Goal: Task Accomplishment & Management: Complete application form

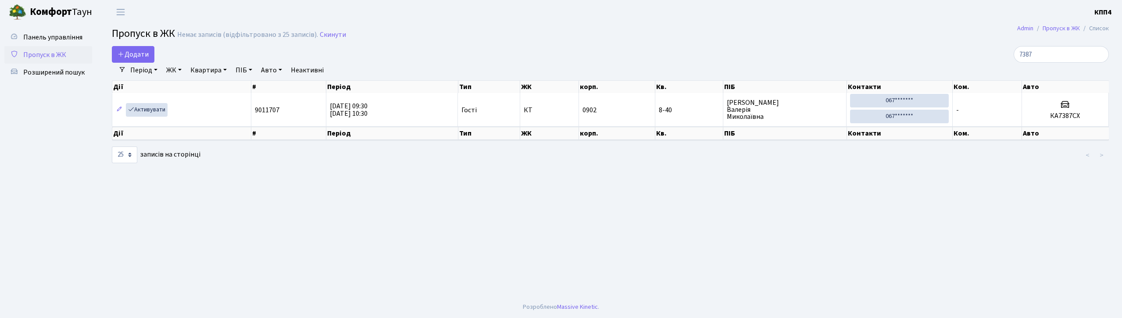
select select "25"
click at [136, 54] on span "Додати" at bounding box center [133, 55] width 31 height 10
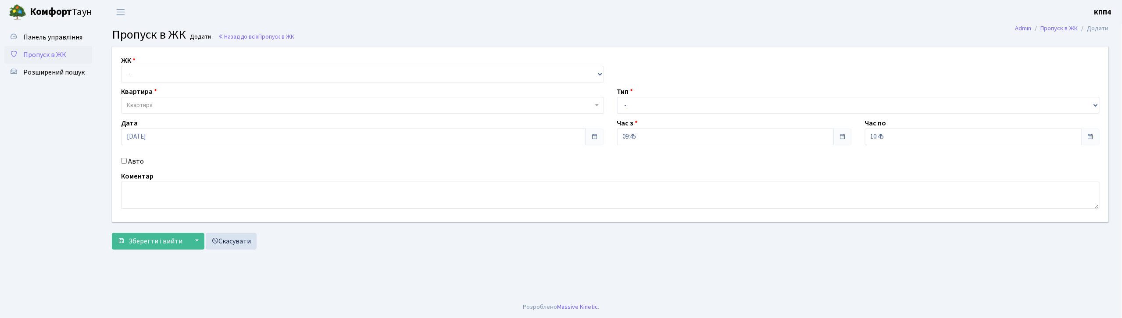
click at [125, 162] on input "Авто" at bounding box center [124, 161] width 6 height 6
checkbox input "true"
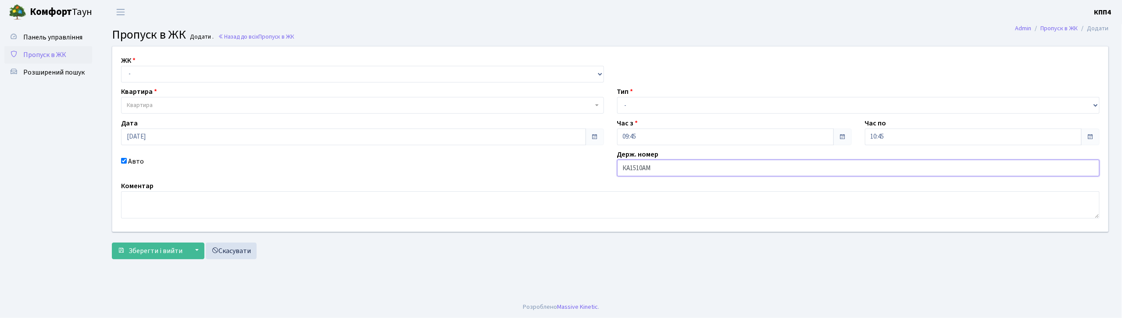
type input "КА1510АМ"
drag, startPoint x: 237, startPoint y: 72, endPoint x: 239, endPoint y: 82, distance: 9.7
click at [237, 72] on select "- КТ, вул. Регенераторна, 4 КТ2, просп. [STREET_ADDRESS] [STREET_ADDRESS] [PERS…" at bounding box center [362, 74] width 483 height 17
select select "271"
click at [121, 66] on select "- КТ, вул. Регенераторна, 4 КТ2, просп. [STREET_ADDRESS] [STREET_ADDRESS] [PERS…" at bounding box center [362, 74] width 483 height 17
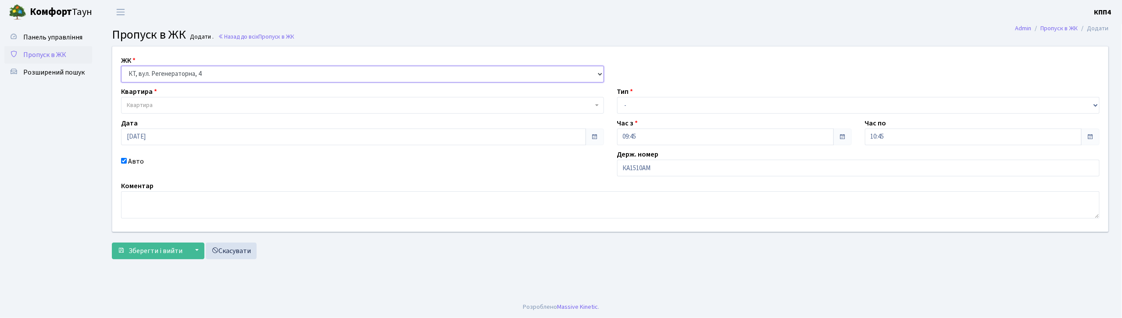
select select
click at [235, 106] on span "Квартира" at bounding box center [360, 105] width 466 height 9
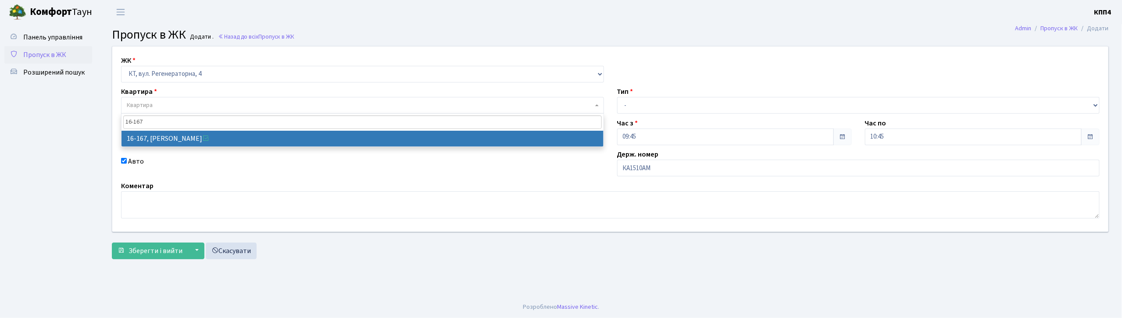
type input "16-167"
select select "8728"
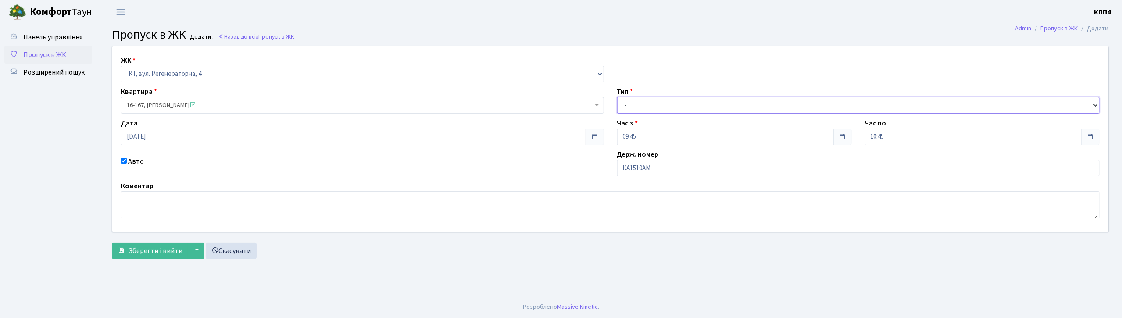
click at [729, 106] on select "- Доставка Таксі Гості Сервіс" at bounding box center [858, 105] width 483 height 17
select select "3"
click at [617, 97] on select "- Доставка Таксі Гості Сервіс" at bounding box center [858, 105] width 483 height 17
click at [165, 248] on span "Зберегти і вийти" at bounding box center [155, 251] width 54 height 10
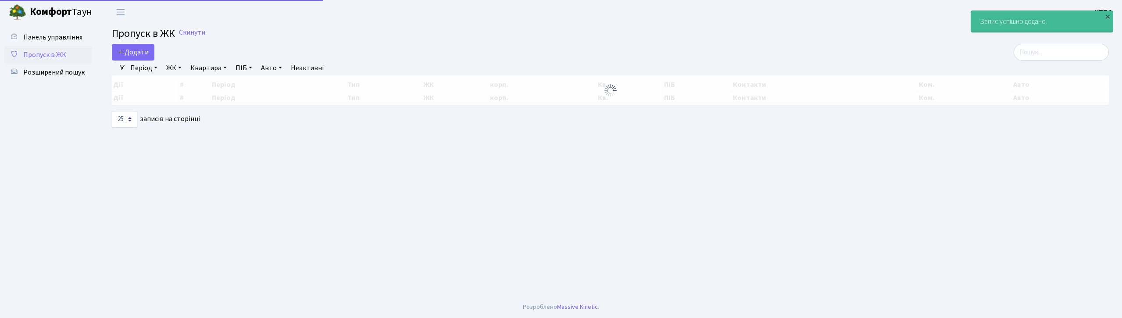
select select "25"
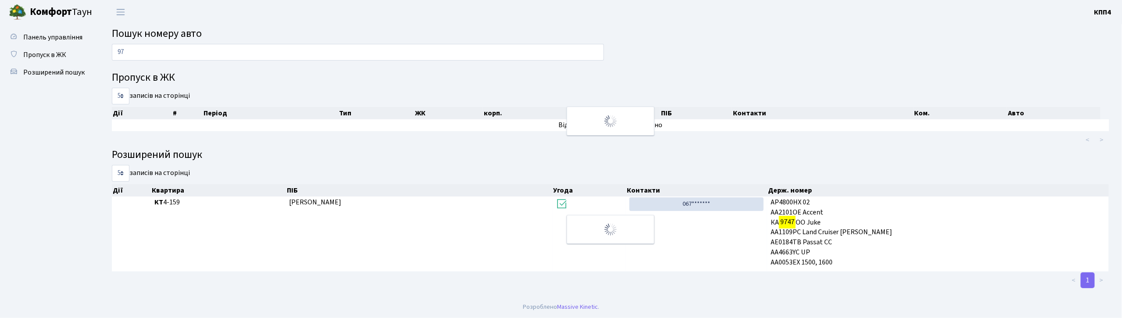
type input "9"
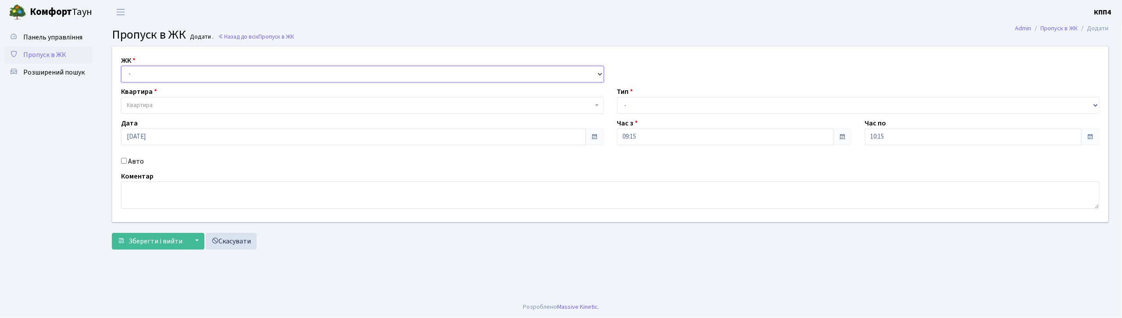
drag, startPoint x: 216, startPoint y: 69, endPoint x: 227, endPoint y: 82, distance: 16.2
click at [220, 72] on select "- КТ, вул. Регенераторна, 4 КТ2, просп. Соборності, 17 КТ3, вул. Березнева, 16 …" at bounding box center [362, 74] width 483 height 17
select select "271"
click at [121, 66] on select "- КТ, вул. Регенераторна, 4 КТ2, просп. Соборності, 17 КТ3, вул. Березнева, 16 …" at bounding box center [362, 74] width 483 height 17
select select
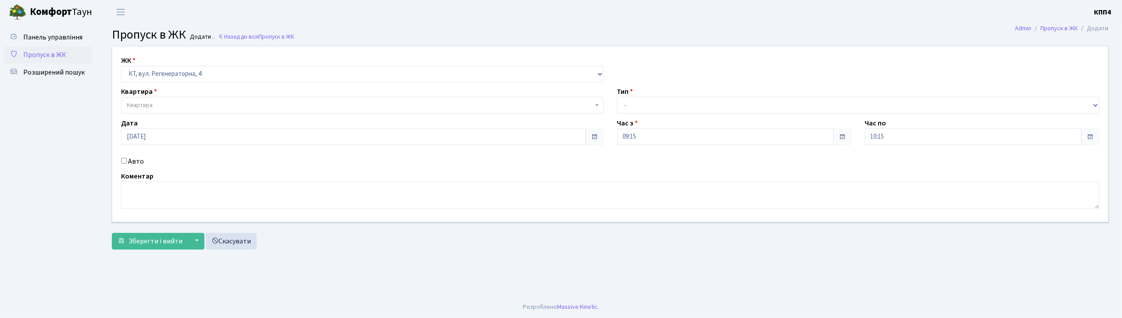
click at [176, 103] on span "Квартира" at bounding box center [360, 105] width 466 height 9
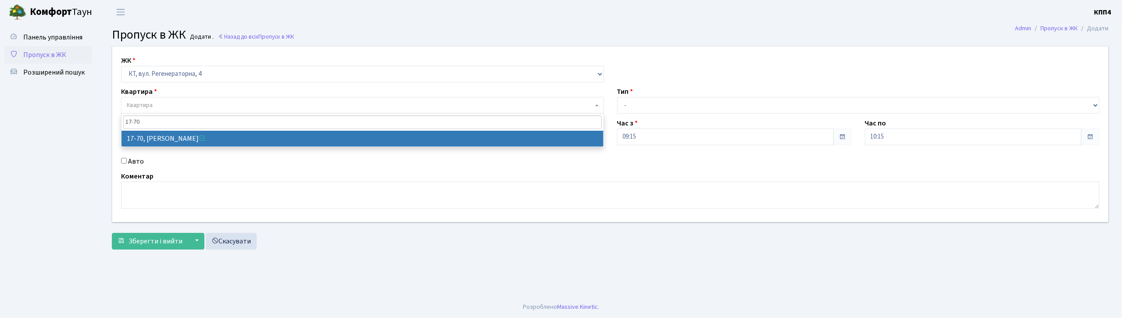
type input "17-70"
select select "9024"
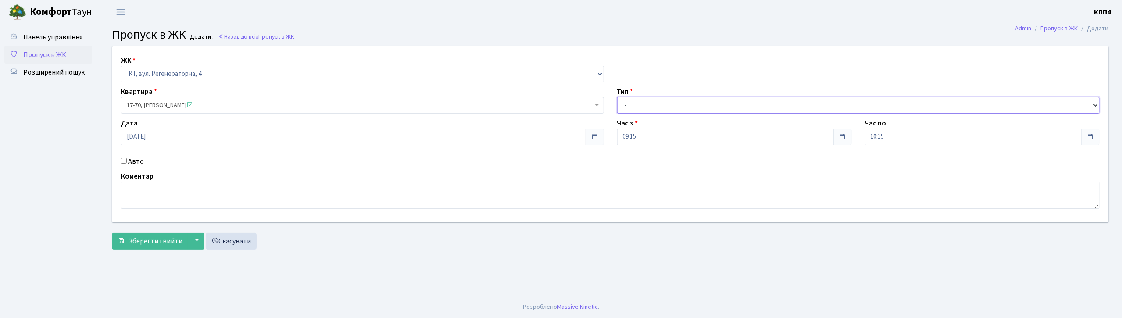
click at [652, 97] on select "- Доставка Таксі Гості Сервіс" at bounding box center [858, 105] width 483 height 17
select select "1"
click at [617, 97] on select "- Доставка Таксі Гості Сервіс" at bounding box center [858, 105] width 483 height 17
click at [153, 237] on span "Зберегти і вийти" at bounding box center [155, 241] width 54 height 10
click at [124, 160] on input "Авто" at bounding box center [124, 161] width 6 height 6
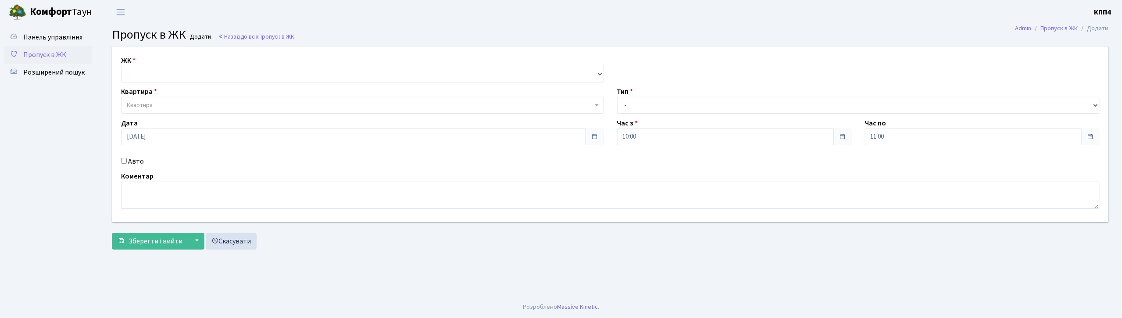
checkbox input "true"
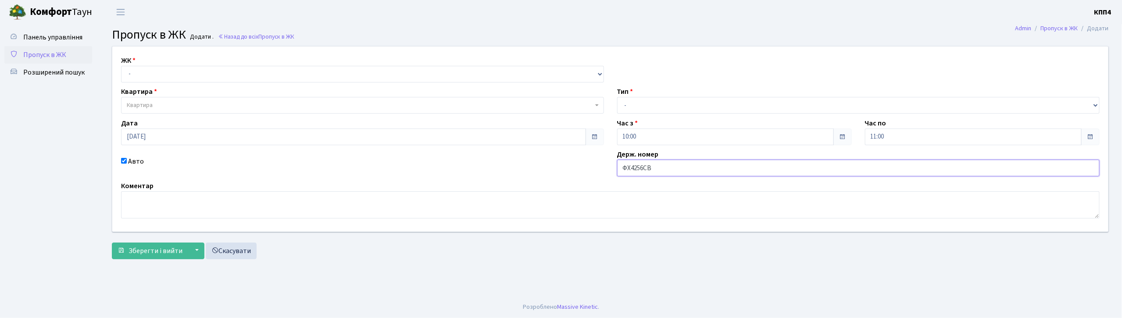
click at [627, 166] on input "ФХ4256СВ" at bounding box center [858, 168] width 483 height 17
type input "АХ4256СВ"
click at [644, 108] on select "- Доставка Таксі Гості Сервіс" at bounding box center [858, 105] width 483 height 17
select select "3"
click at [617, 97] on select "- Доставка Таксі Гості Сервіс" at bounding box center [858, 105] width 483 height 17
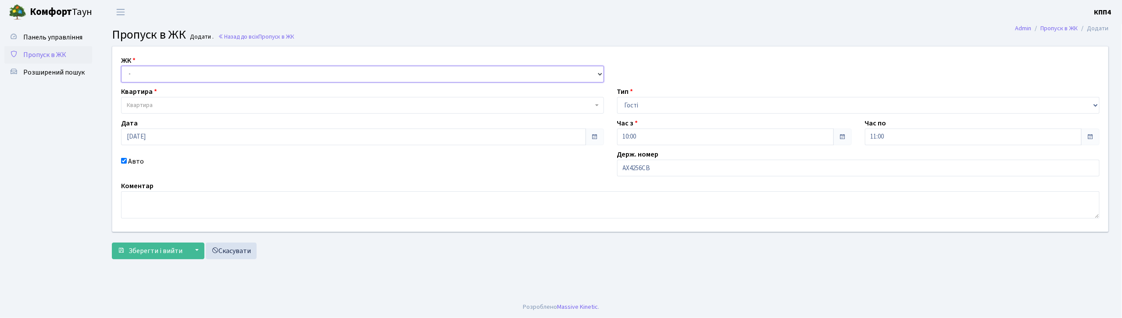
click at [297, 71] on select "- КТ, вул. Регенераторна, 4 КТ2, просп. [STREET_ADDRESS] [STREET_ADDRESS] [PERS…" at bounding box center [362, 74] width 483 height 17
select select "271"
click at [121, 66] on select "- КТ, вул. Регенераторна, 4 КТ2, просп. [STREET_ADDRESS] [STREET_ADDRESS] [PERS…" at bounding box center [362, 74] width 483 height 17
select select
click at [272, 107] on span "Квартира" at bounding box center [360, 105] width 466 height 9
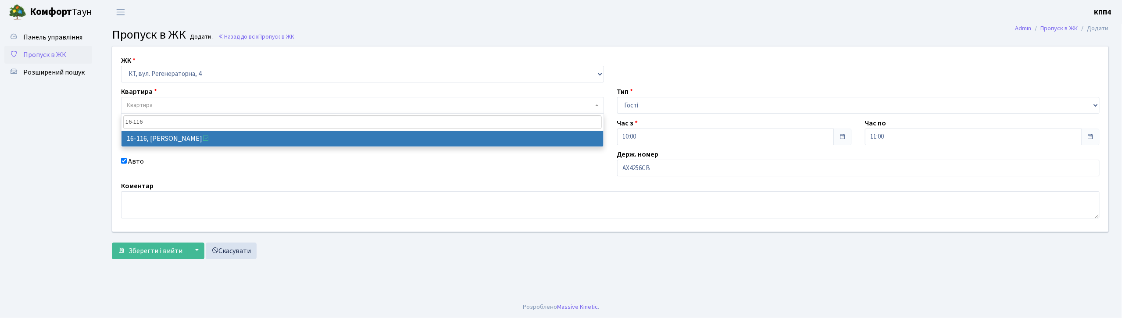
type input "16-116"
select select "8677"
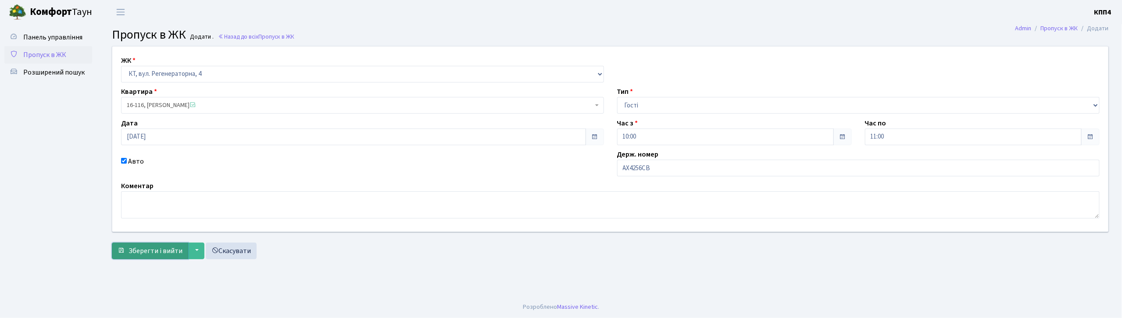
click at [149, 252] on span "Зберегти і вийти" at bounding box center [155, 251] width 54 height 10
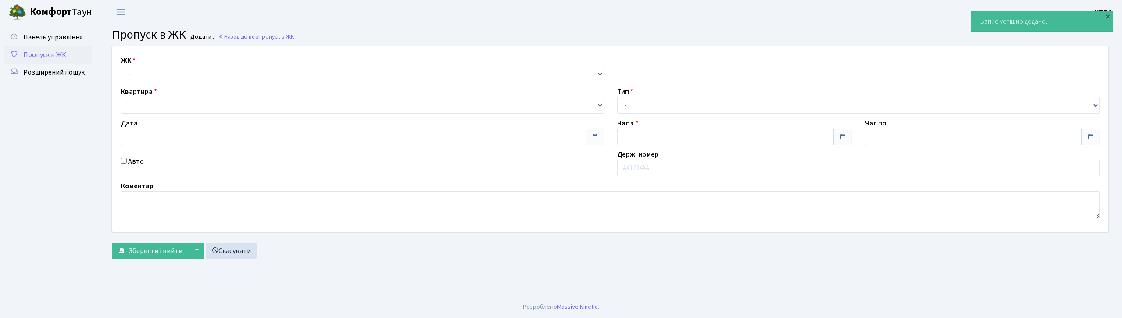
type input "[DATE]"
type input "10:15"
type input "11:15"
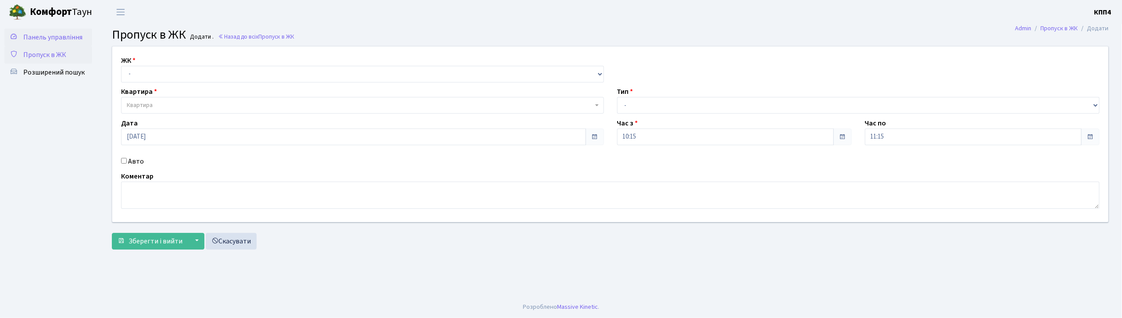
click at [71, 33] on span "Панель управління" at bounding box center [52, 37] width 59 height 10
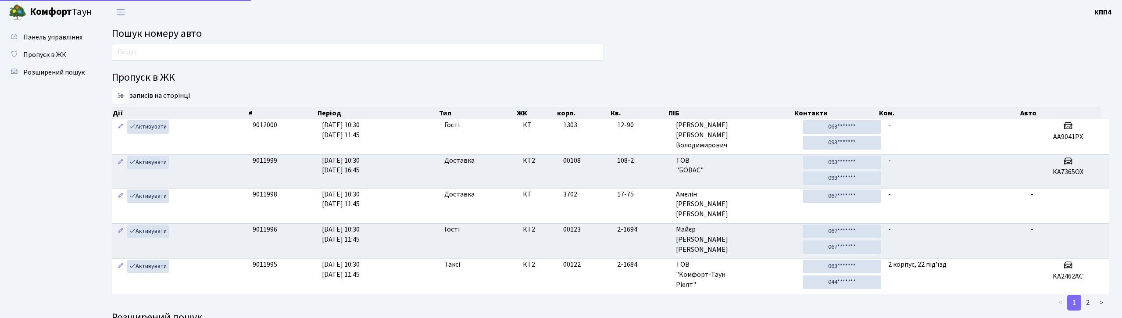
click at [148, 53] on input "text" at bounding box center [358, 52] width 492 height 17
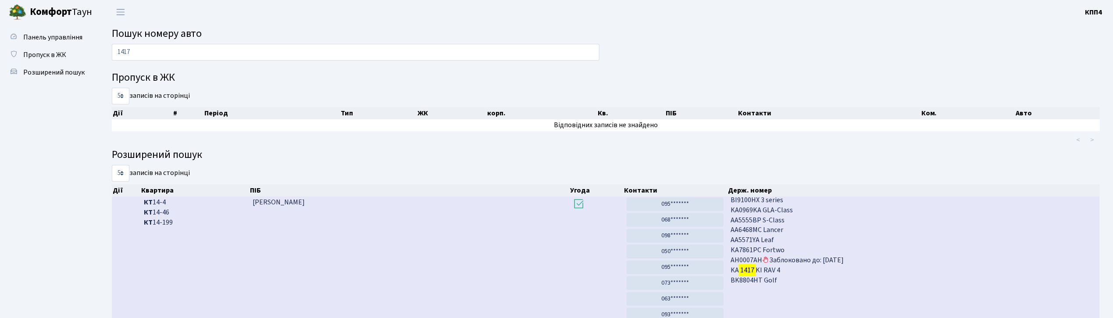
type input "1417"
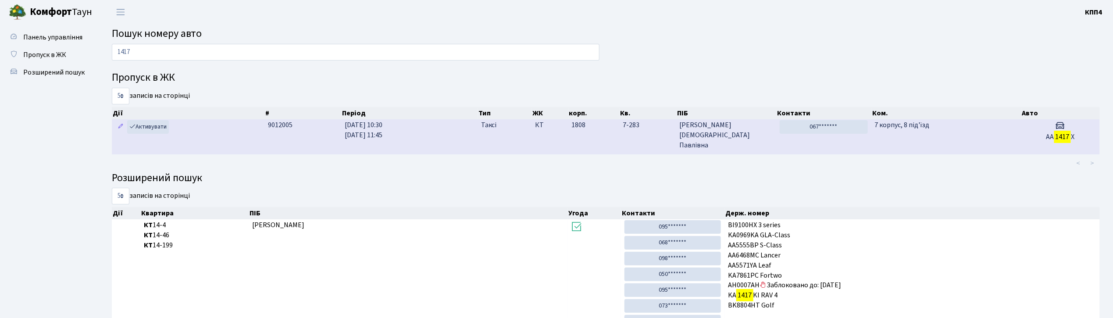
click at [742, 135] on span "Федосенко Алла Павлівна" at bounding box center [726, 135] width 93 height 30
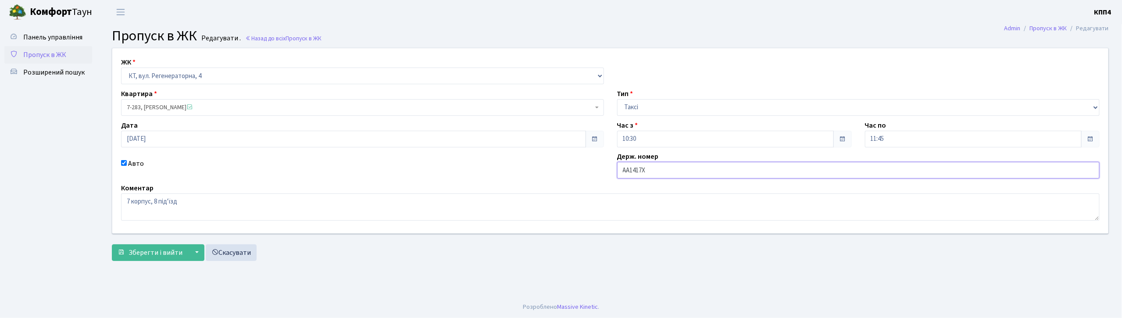
click at [664, 176] on input "АА1417Х" at bounding box center [858, 170] width 483 height 17
type input "АА1417ХВ"
click at [148, 257] on span "Зберегти і вийти" at bounding box center [155, 253] width 54 height 10
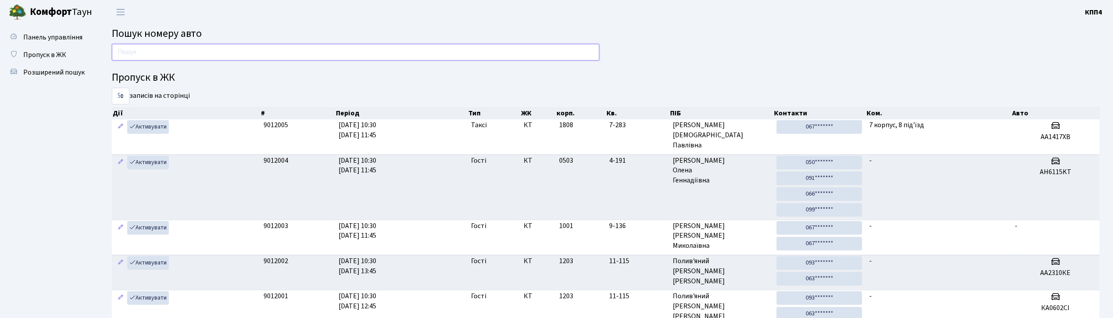
click at [172, 56] on input "text" at bounding box center [356, 52] width 488 height 17
click at [50, 50] on span "Пропуск в ЖК" at bounding box center [44, 55] width 43 height 10
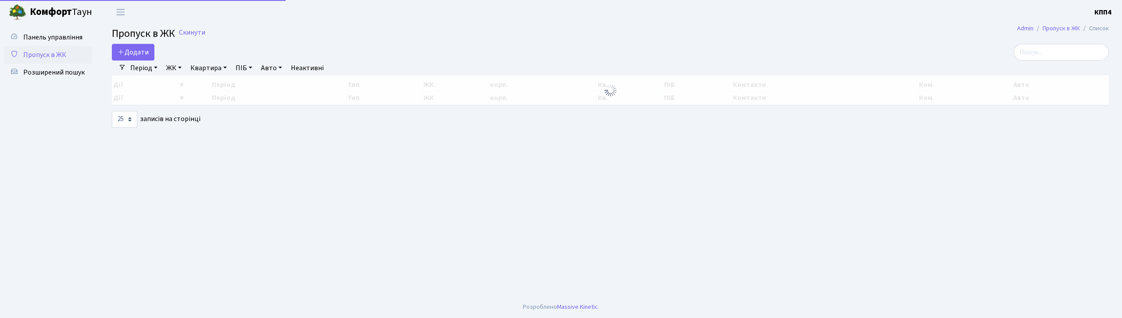
select select "25"
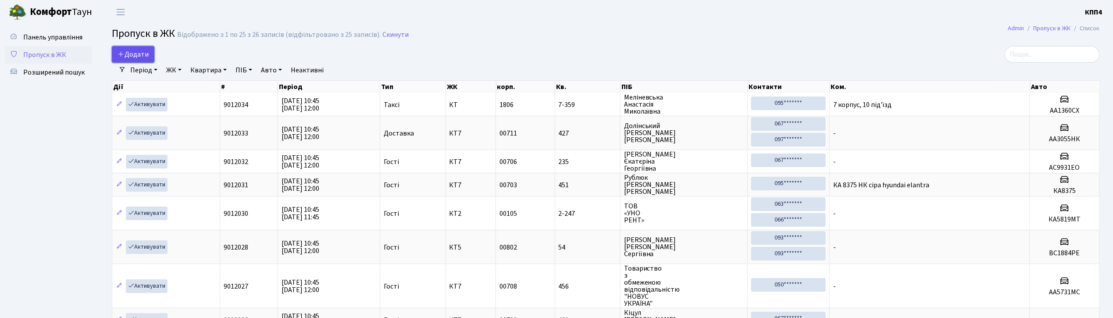
click at [134, 53] on span "Додати" at bounding box center [133, 55] width 31 height 10
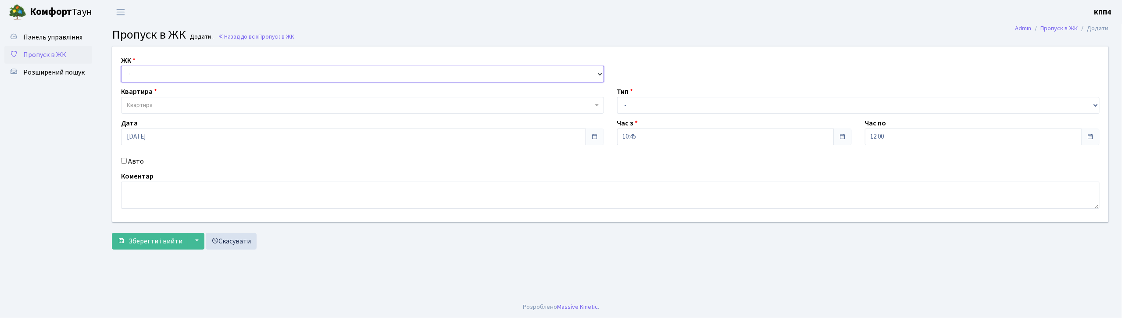
click at [150, 74] on select "- КТ, вул. Регенераторна, 4 КТ2, просп. [STREET_ADDRESS] [STREET_ADDRESS] [PERS…" at bounding box center [362, 74] width 483 height 17
select select "304"
click at [121, 66] on select "- КТ, вул. Регенераторна, 4 КТ2, просп. [STREET_ADDRESS] [STREET_ADDRESS] [PERS…" at bounding box center [362, 74] width 483 height 17
select select
click at [149, 104] on span "Квартира" at bounding box center [140, 105] width 26 height 9
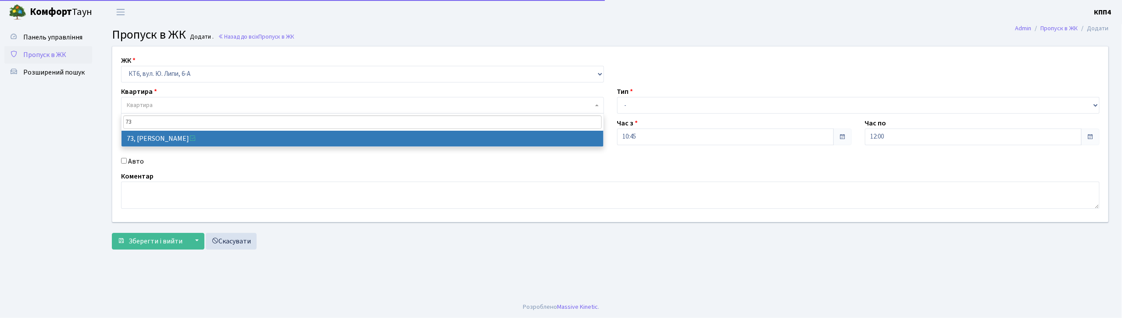
type input "73"
select select "17165"
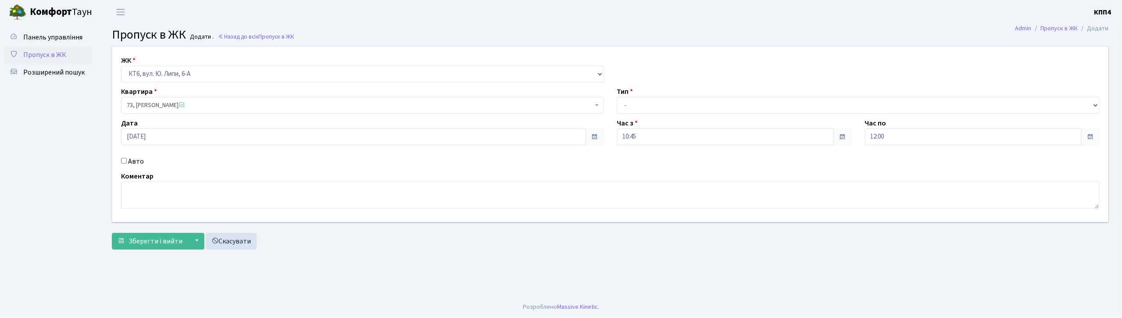
click at [125, 158] on input "Авто" at bounding box center [124, 161] width 6 height 6
checkbox input "true"
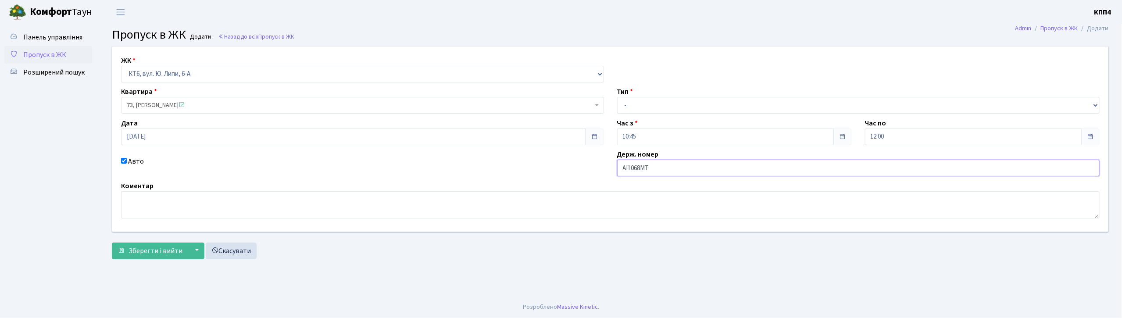
type input "АІ1068МТ"
click at [655, 109] on select "- Доставка Таксі Гості Сервіс" at bounding box center [858, 105] width 483 height 17
select select "2"
click at [617, 97] on select "- Доставка Таксі Гості Сервіс" at bounding box center [858, 105] width 483 height 17
click at [132, 246] on span "Зберегти і вийти" at bounding box center [155, 251] width 54 height 10
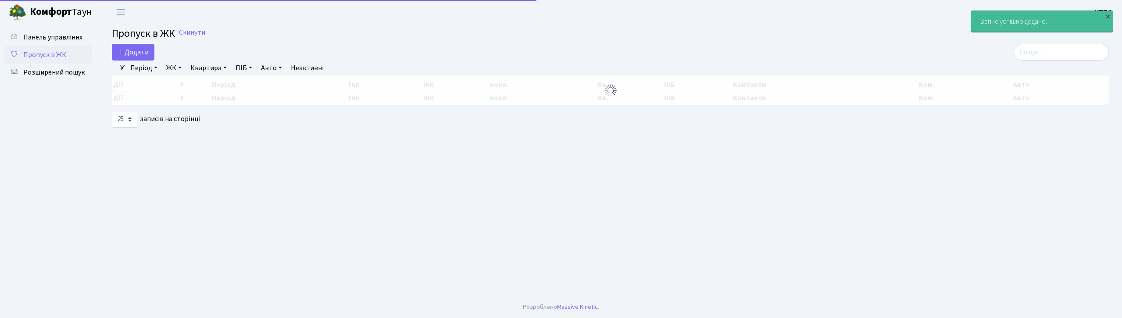
select select "25"
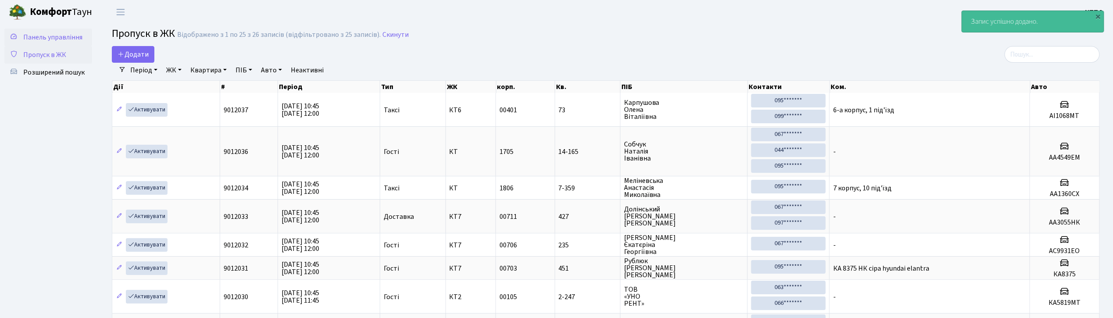
click at [74, 36] on span "Панель управління" at bounding box center [52, 37] width 59 height 10
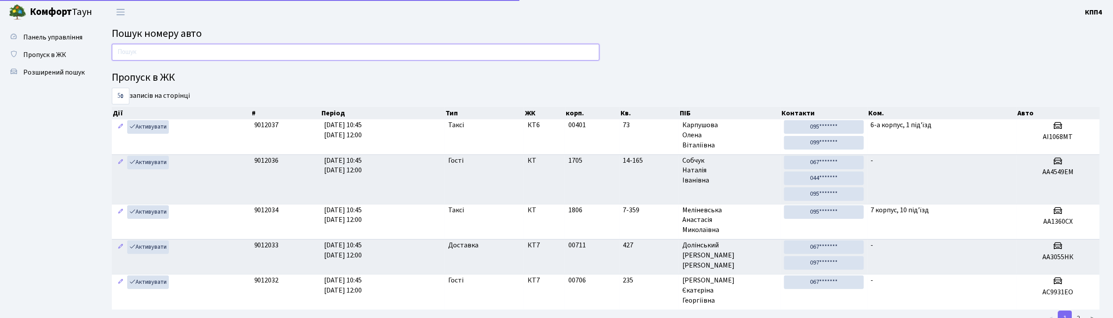
click at [177, 51] on input "text" at bounding box center [356, 52] width 488 height 17
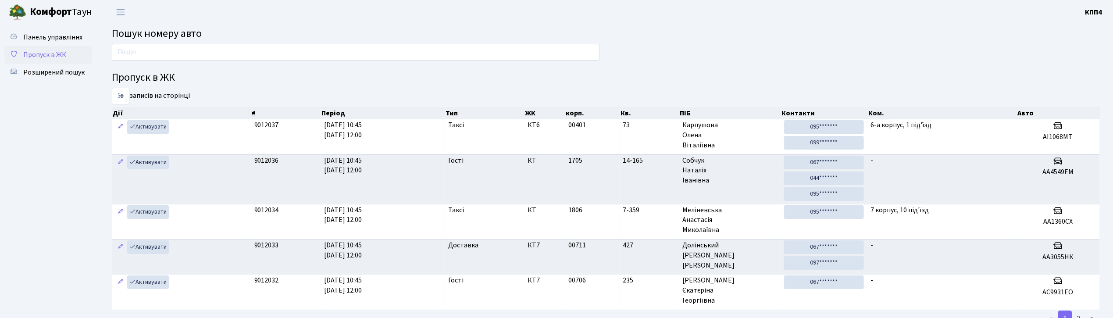
click at [46, 53] on span "Пропуск в ЖК" at bounding box center [44, 55] width 43 height 10
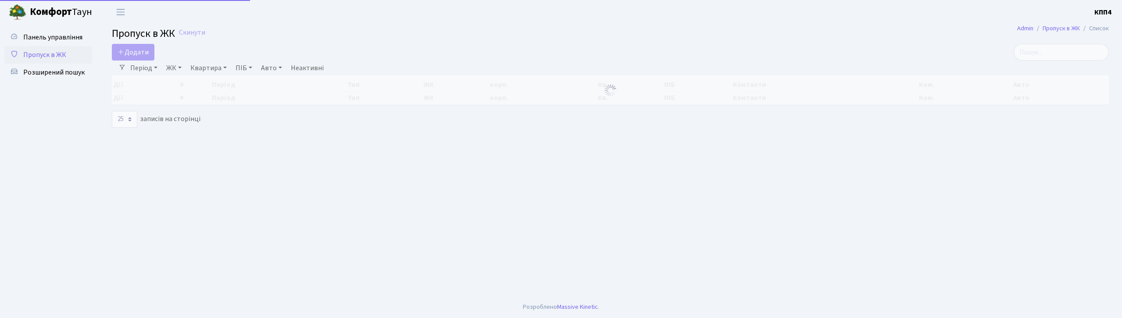
select select "25"
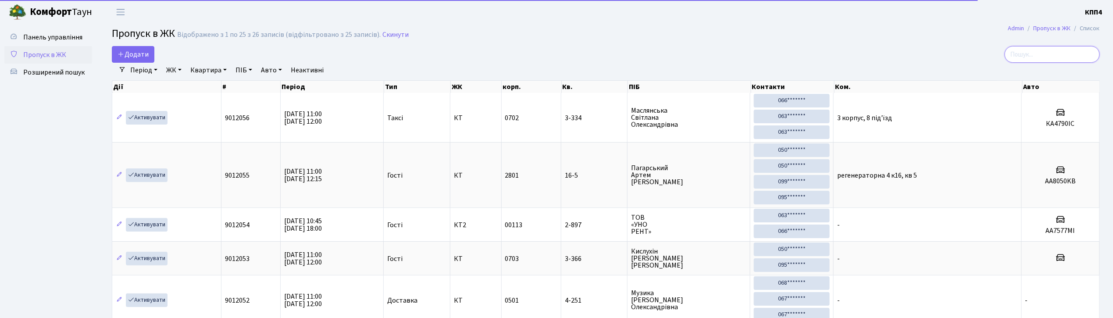
click at [1040, 53] on input "search" at bounding box center [1051, 54] width 95 height 17
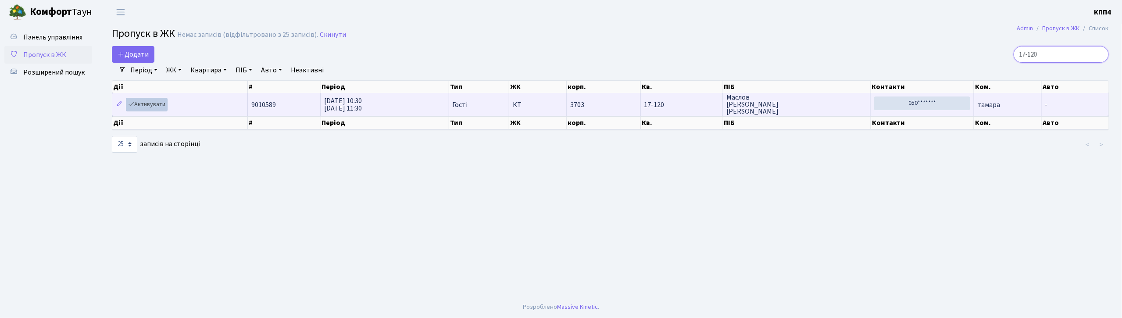
type input "17-120"
click at [151, 103] on link "Активувати" at bounding box center [147, 105] width 42 height 14
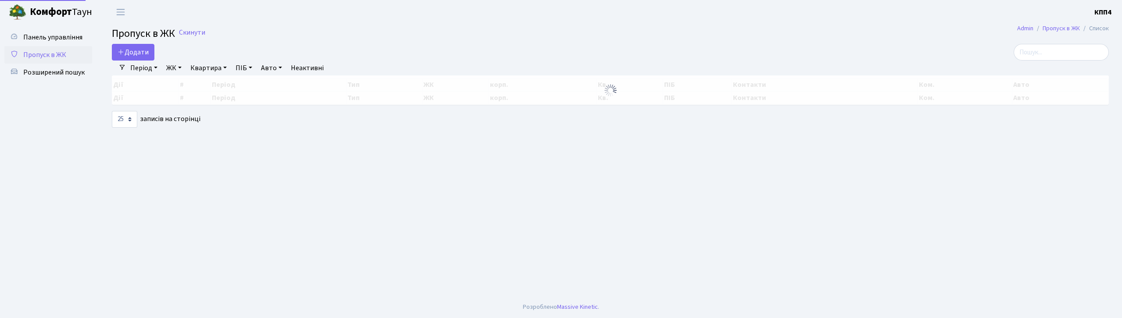
select select "25"
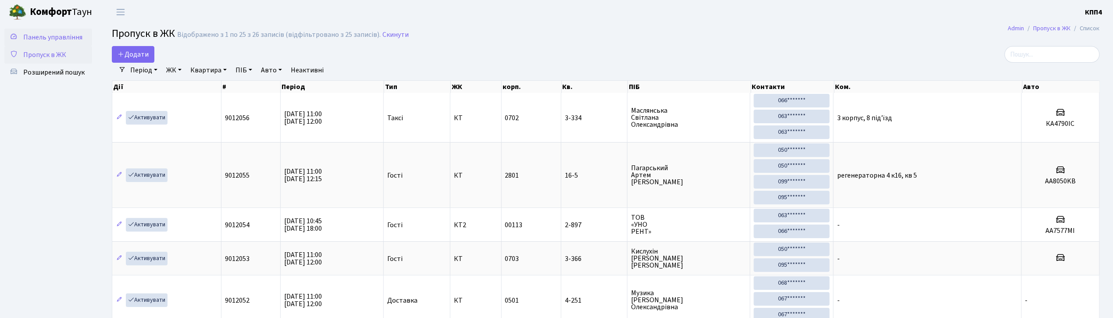
click at [61, 36] on span "Панель управління" at bounding box center [52, 37] width 59 height 10
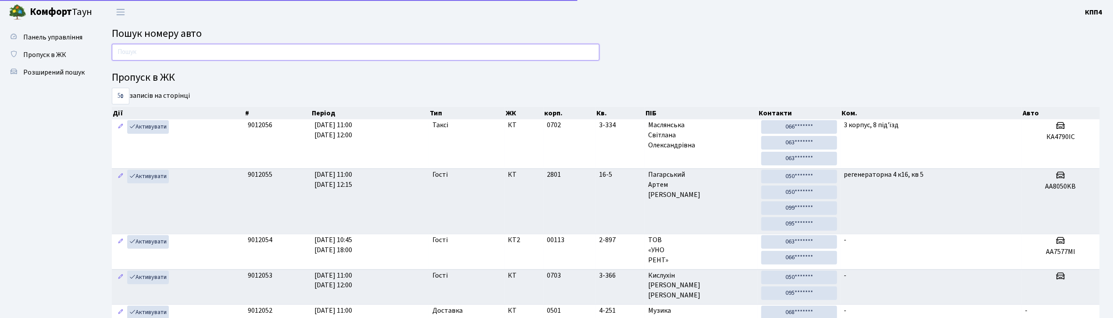
click at [149, 46] on input "text" at bounding box center [356, 52] width 488 height 17
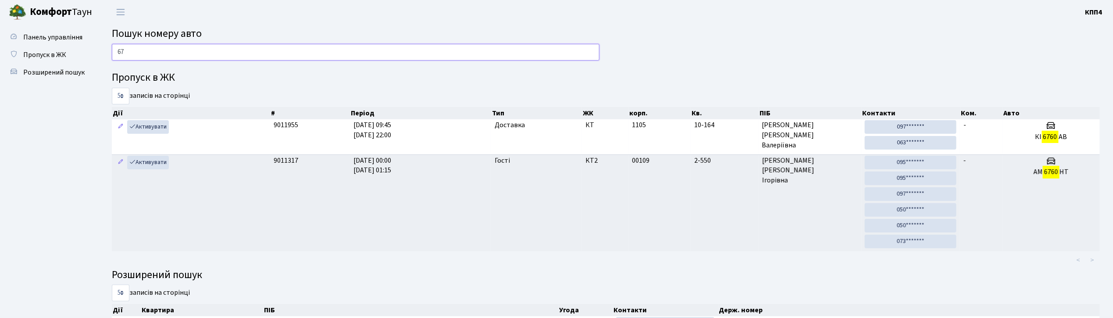
type input "6"
